Goal: Check status: Check status

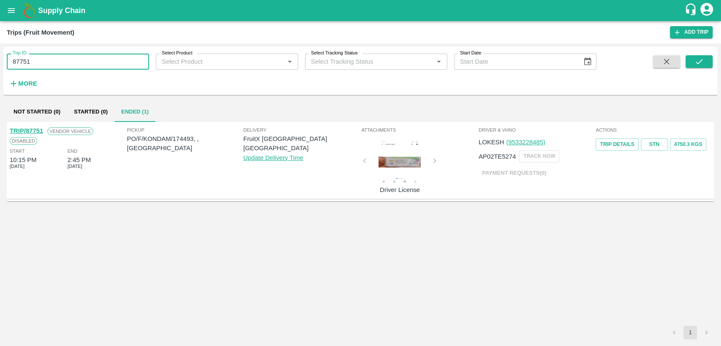
click at [9, 9] on icon "open drawer" at bounding box center [11, 10] width 9 height 9
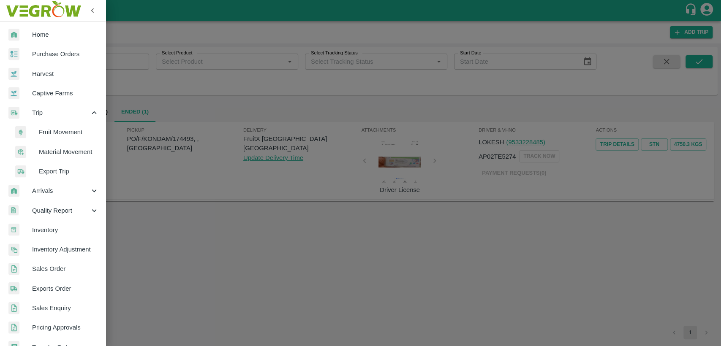
click at [27, 33] on div at bounding box center [20, 35] width 24 height 12
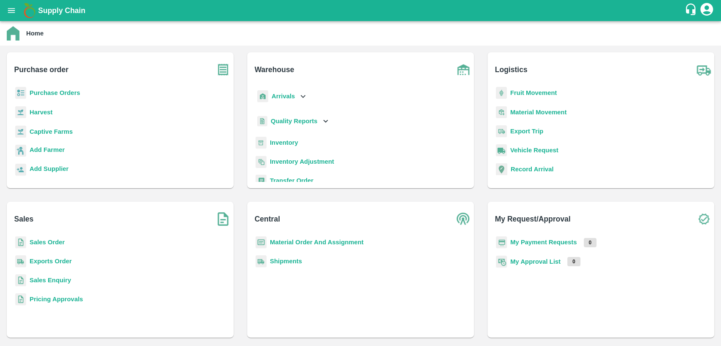
click at [57, 243] on b "Sales Order" at bounding box center [47, 242] width 35 height 7
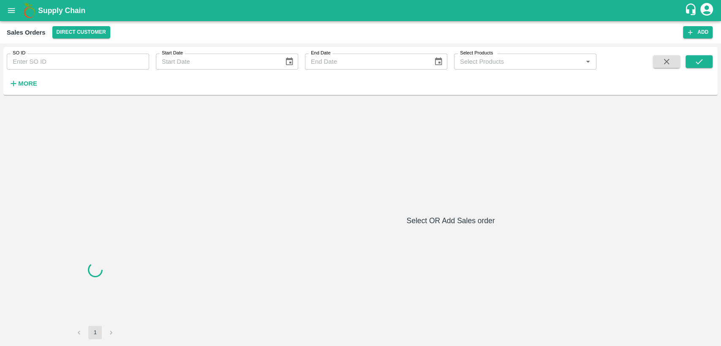
click at [53, 64] on input "SO ID" at bounding box center [78, 62] width 142 height 16
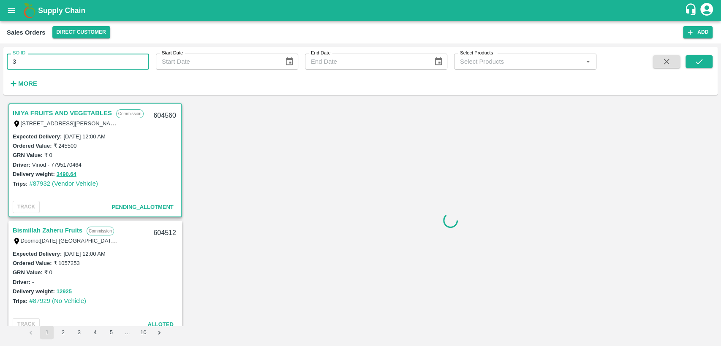
type input "3"
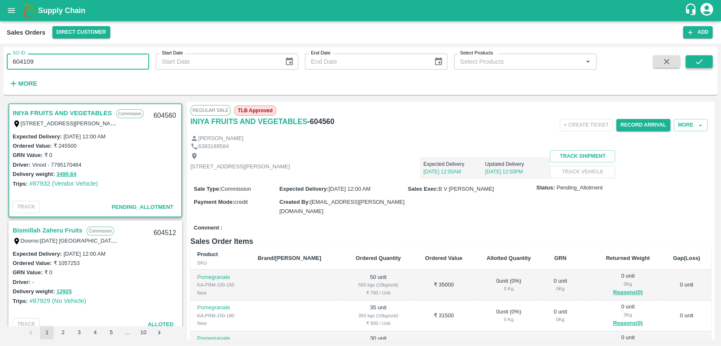
type input "604109"
click at [705, 62] on button "submit" at bounding box center [698, 61] width 27 height 13
